Goal: Transaction & Acquisition: Obtain resource

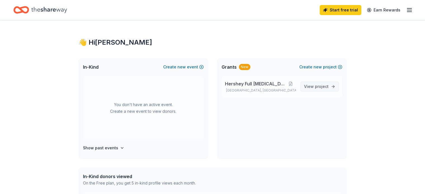
click at [328, 88] on span "project" at bounding box center [322, 86] width 14 height 5
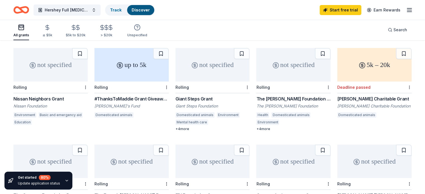
scroll to position [52, 0]
click at [49, 95] on div "Nissan Neighbors Grant" at bounding box center [50, 98] width 74 height 7
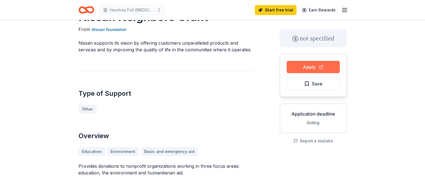
scroll to position [22, 0]
click at [315, 69] on button "Apply" at bounding box center [313, 67] width 53 height 12
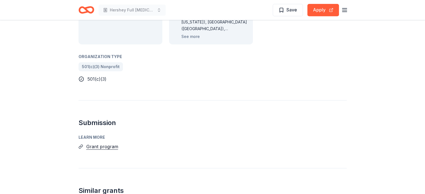
scroll to position [251, 0]
